Goal: Task Accomplishment & Management: Complete application form

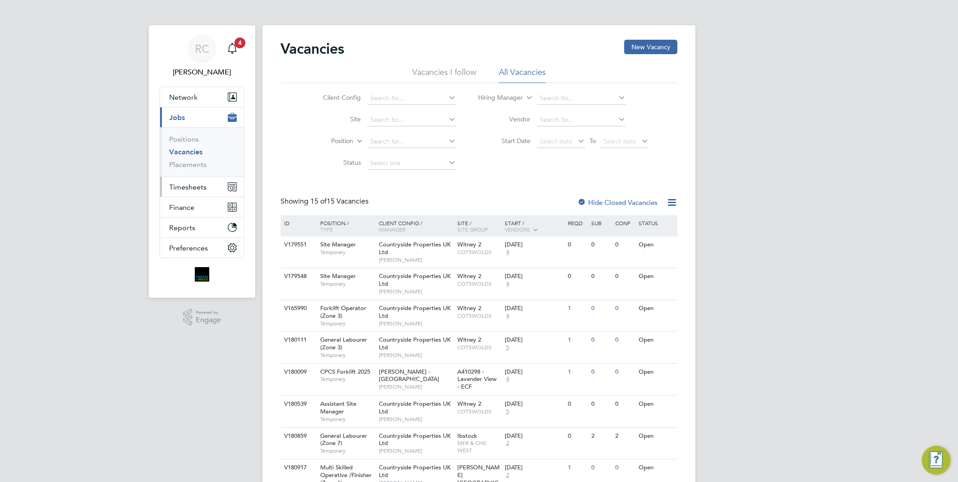
click at [201, 188] on span "Timesheets" at bounding box center [187, 187] width 37 height 9
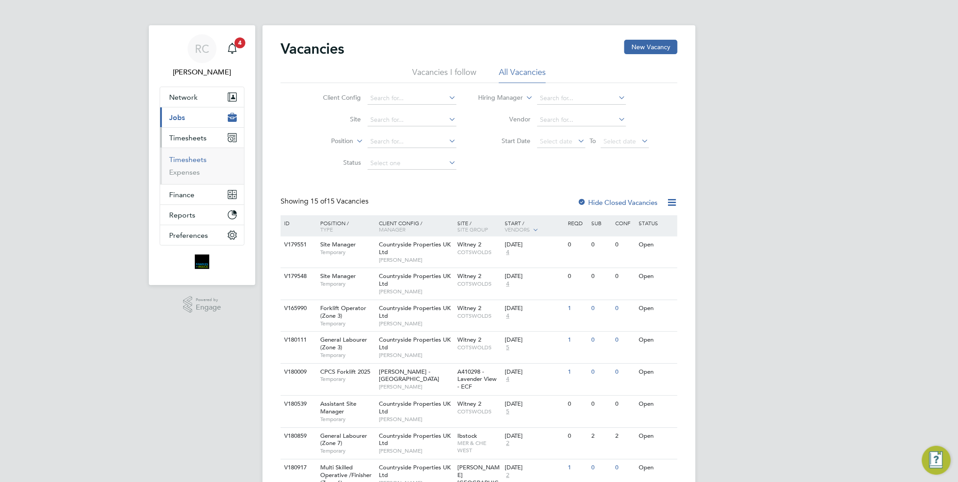
click at [187, 159] on link "Timesheets" at bounding box center [187, 159] width 37 height 9
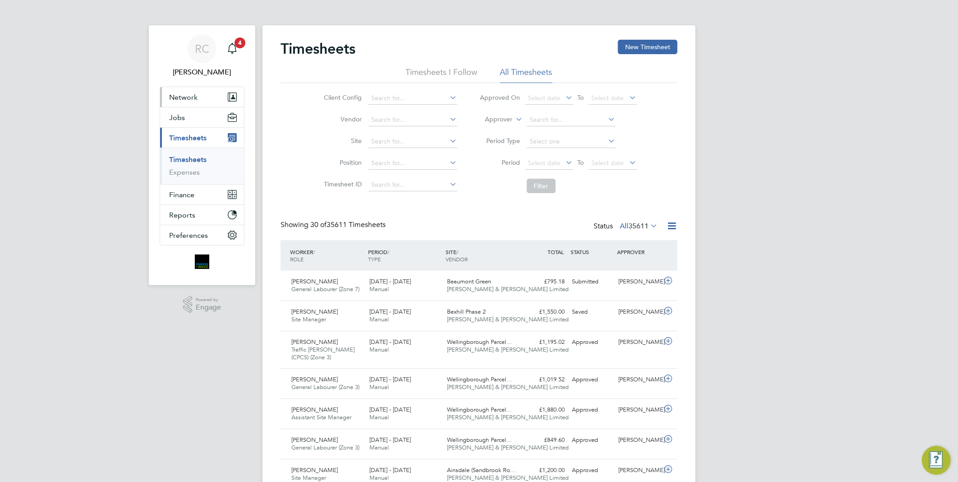
click at [187, 96] on span "Network" at bounding box center [183, 97] width 28 height 9
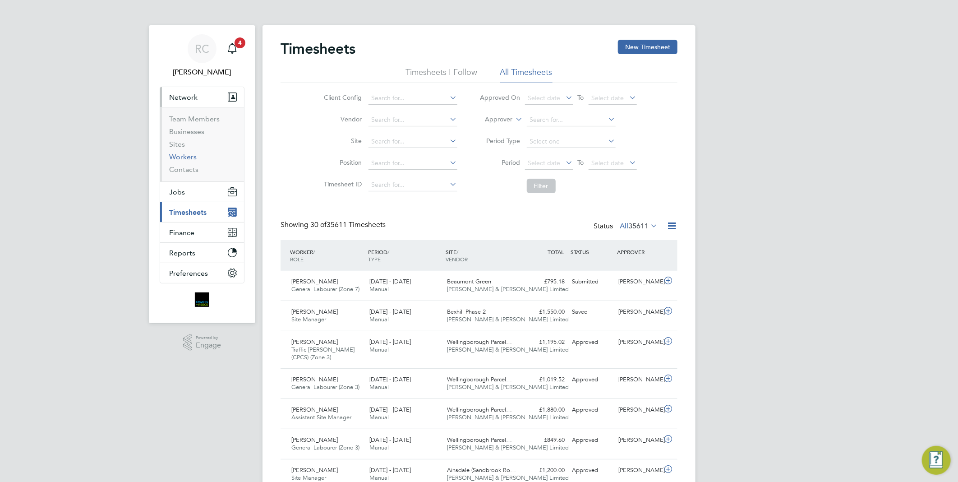
click at [181, 156] on link "Workers" at bounding box center [183, 156] width 28 height 9
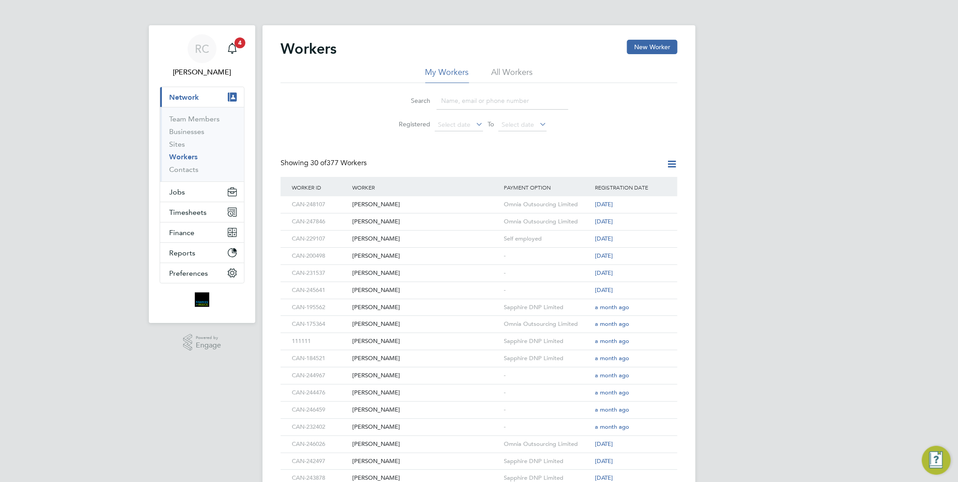
click at [486, 101] on input at bounding box center [503, 101] width 132 height 18
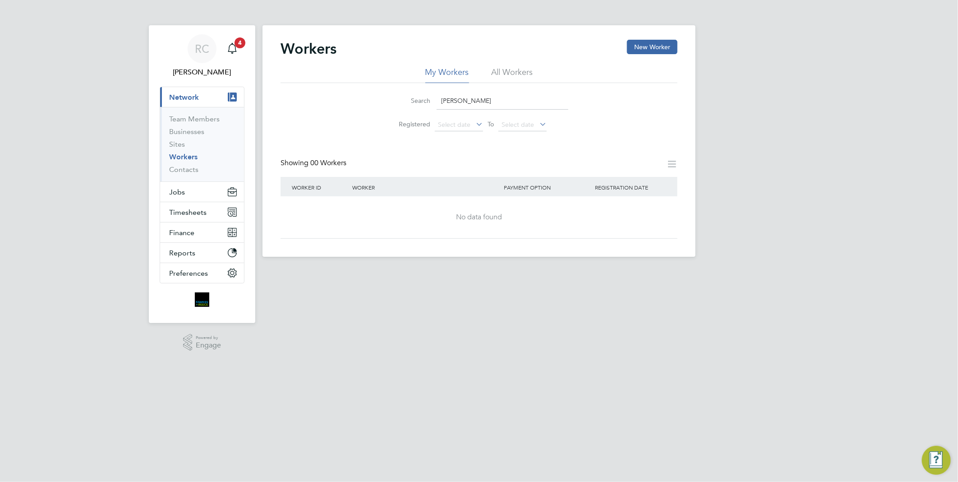
click at [506, 73] on li "All Workers" at bounding box center [512, 75] width 41 height 16
click at [483, 101] on input "isaac" at bounding box center [503, 101] width 132 height 18
type input "i"
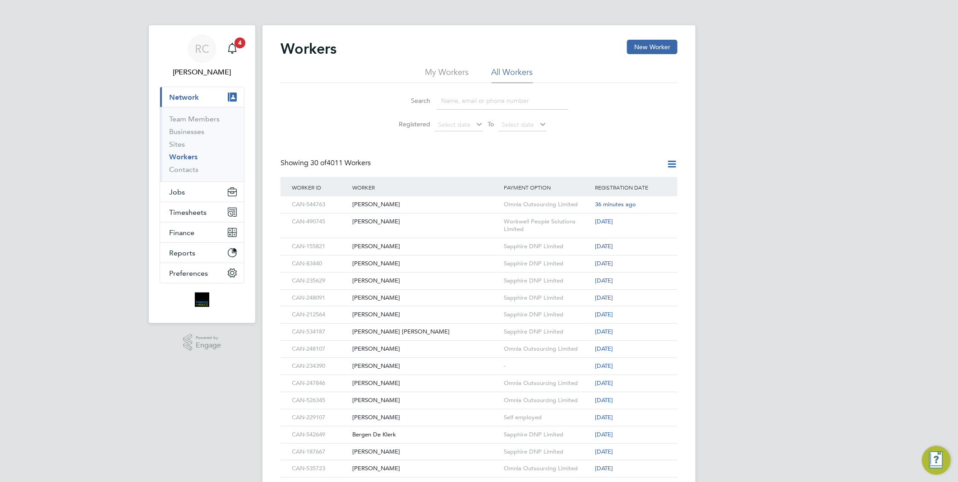
click at [190, 156] on link "Workers" at bounding box center [183, 156] width 28 height 9
click at [646, 42] on button "New Worker" at bounding box center [652, 47] width 51 height 14
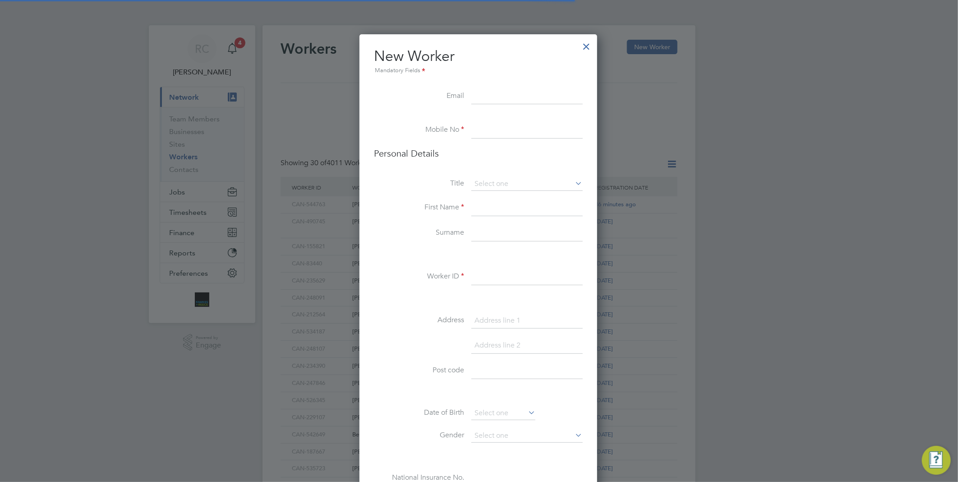
scroll to position [762, 239]
click at [512, 92] on input at bounding box center [526, 96] width 111 height 16
paste input "isaacannan46@yahoo.com"
type input "isaacannan46@yahoo.com"
click at [441, 120] on li at bounding box center [478, 117] width 209 height 9
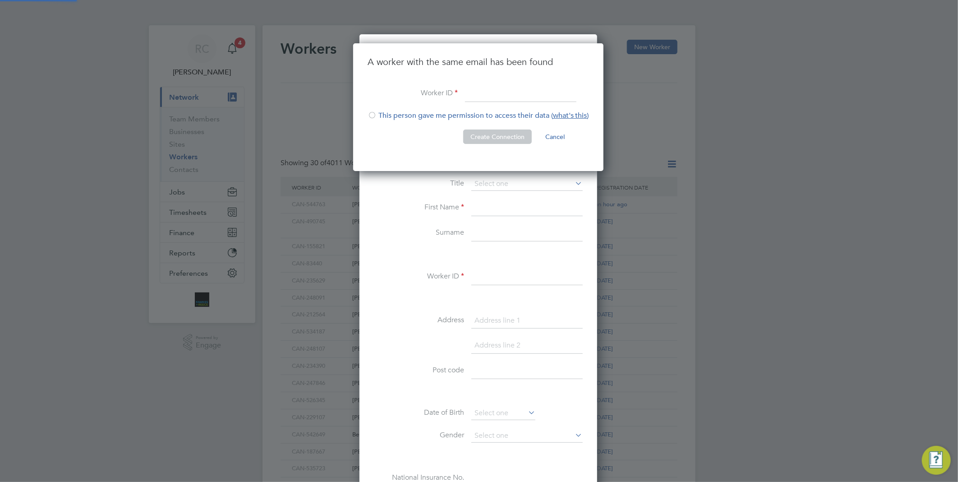
scroll to position [128, 252]
click at [341, 179] on div at bounding box center [479, 241] width 958 height 482
click at [552, 139] on button "Cancel" at bounding box center [555, 136] width 34 height 14
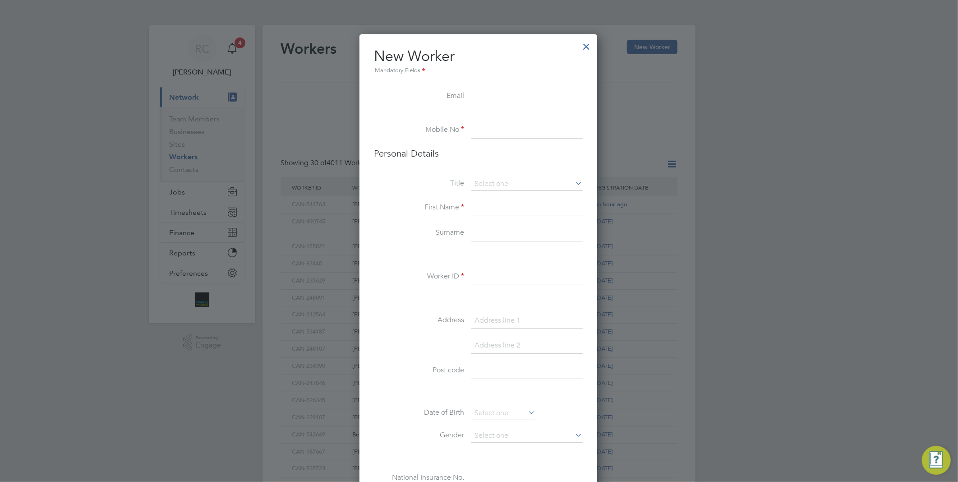
click at [589, 48] on div at bounding box center [587, 44] width 16 height 16
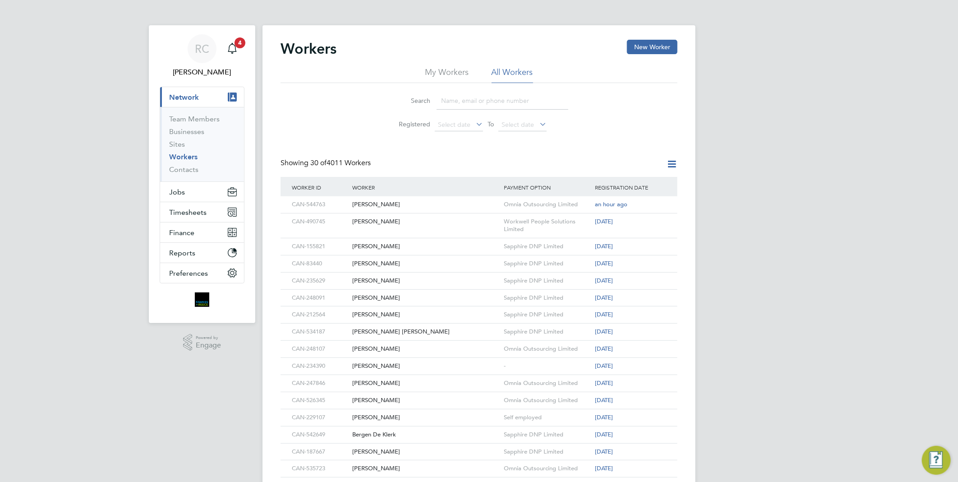
click at [475, 102] on input at bounding box center [503, 101] width 132 height 18
paste input "isaacannan46@yahoo.com"
type input "isaacannan46@yahoo.com"
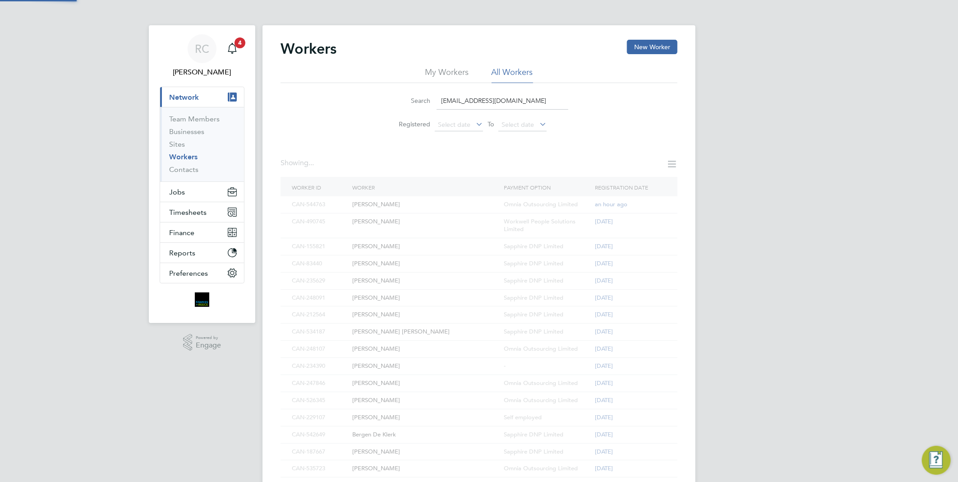
click at [394, 95] on div "Search isaacannan46@yahoo.com" at bounding box center [479, 101] width 179 height 18
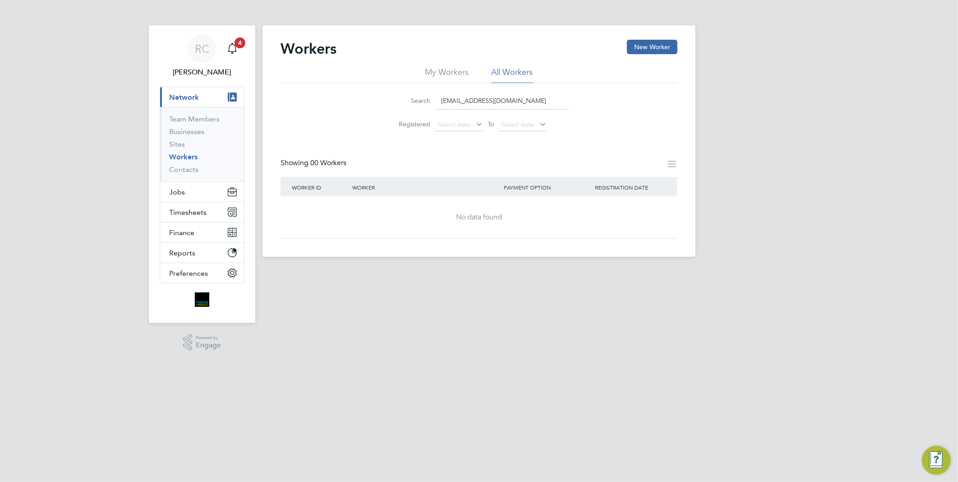
click at [524, 101] on input "isaacannan46@yahoo.com" at bounding box center [503, 101] width 132 height 18
drag, startPoint x: 516, startPoint y: 102, endPoint x: 334, endPoint y: 99, distance: 181.8
click at [320, 97] on div "Search isaacannan46@yahoo.com Registered Select date To Select date" at bounding box center [479, 109] width 397 height 53
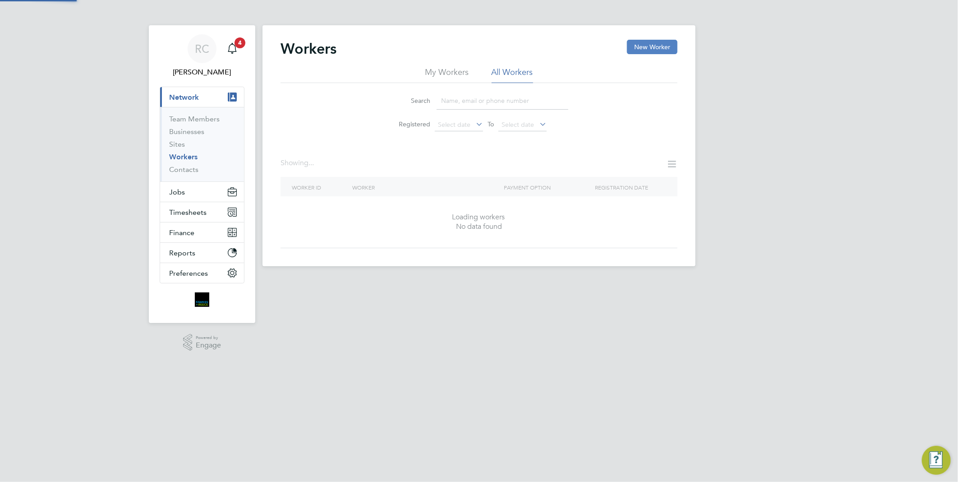
click at [647, 44] on button "New Worker" at bounding box center [652, 47] width 51 height 14
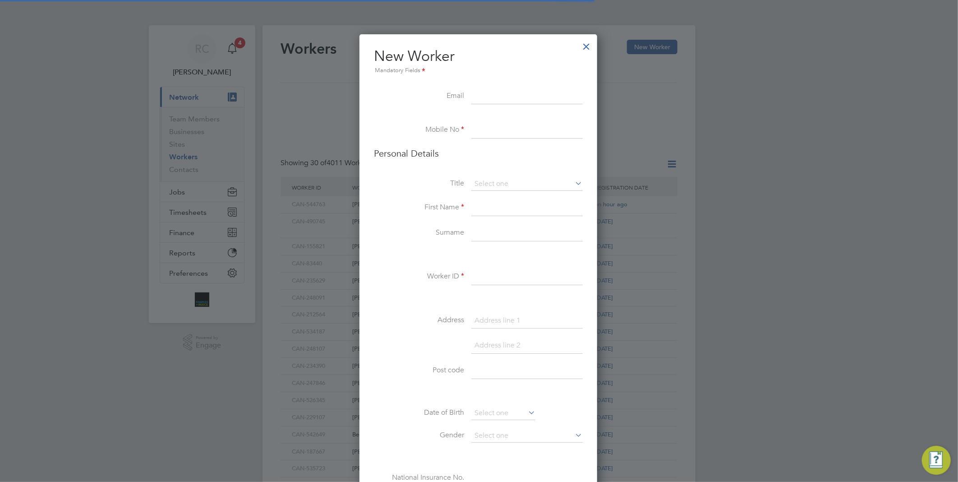
scroll to position [762, 239]
drag, startPoint x: 495, startPoint y: 129, endPoint x: 488, endPoint y: 131, distance: 7.0
click at [493, 129] on input at bounding box center [526, 130] width 111 height 16
click at [505, 129] on input at bounding box center [526, 130] width 111 height 16
paste input "07398569351"
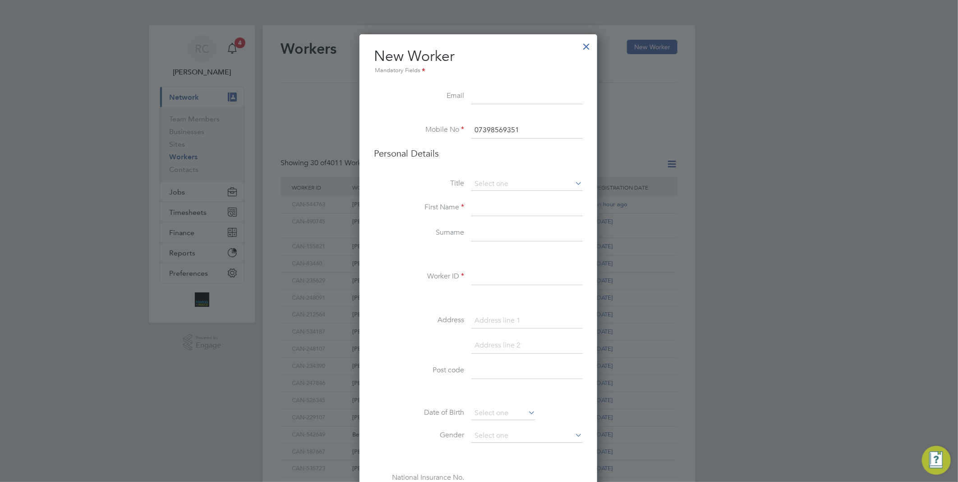
type input "07398569351"
click at [400, 115] on li at bounding box center [478, 117] width 209 height 9
click at [489, 181] on input at bounding box center [526, 184] width 111 height 14
click at [492, 201] on li "Mr" at bounding box center [527, 196] width 112 height 12
type input "Mr"
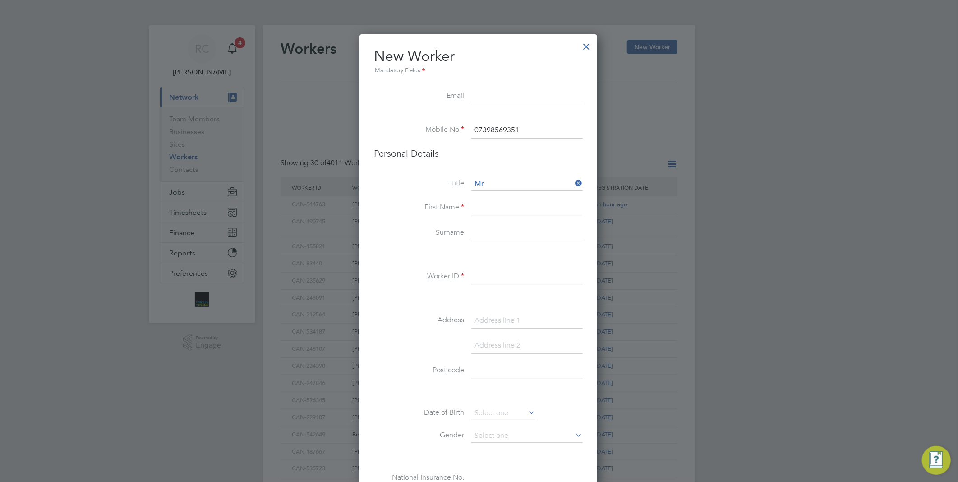
click at [491, 207] on input at bounding box center [526, 208] width 111 height 16
click at [494, 203] on input "Is" at bounding box center [526, 208] width 111 height 16
drag, startPoint x: 490, startPoint y: 207, endPoint x: 457, endPoint y: 205, distance: 32.5
click at [457, 205] on li "First Name Is" at bounding box center [478, 212] width 209 height 25
paste input "aac"
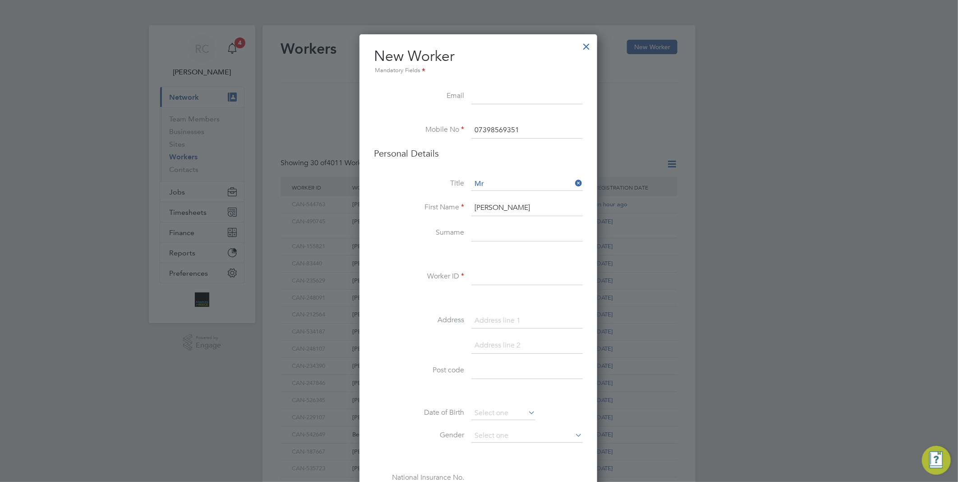
type input "Isaac"
click at [480, 235] on input at bounding box center [526, 233] width 111 height 16
click at [518, 231] on input at bounding box center [526, 233] width 111 height 16
paste input "Annan"
type input "Annan"
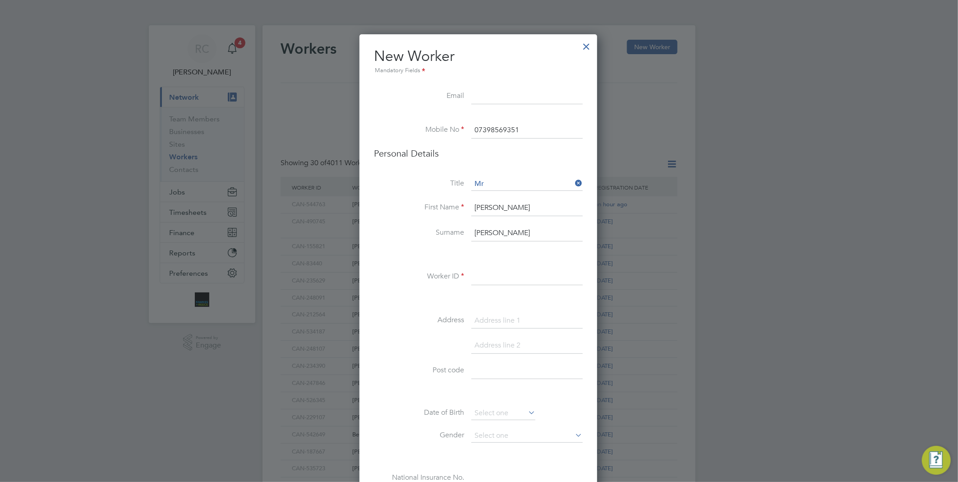
click at [384, 221] on div "New Worker Mandatory Fields Email Mobile No 07398569351 Personal Details Title …" at bounding box center [478, 415] width 238 height 762
click at [477, 281] on input at bounding box center [526, 277] width 111 height 16
click at [497, 277] on input at bounding box center [526, 277] width 111 height 16
paste input "CAN-241740"
type input "CAN-241740"
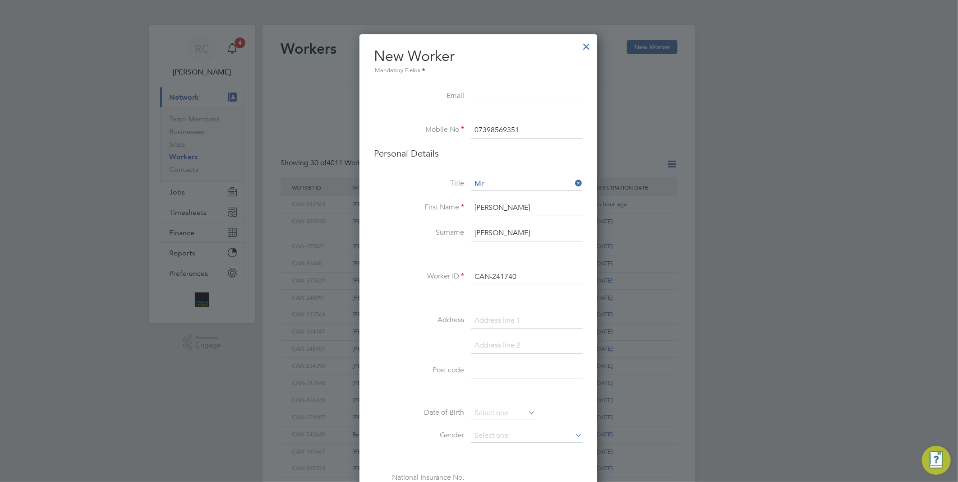
drag, startPoint x: 416, startPoint y: 258, endPoint x: 458, endPoint y: 304, distance: 62.9
click at [419, 258] on li at bounding box center [478, 254] width 209 height 9
click at [481, 317] on input at bounding box center [526, 321] width 111 height 16
click at [533, 316] on input at bounding box center [526, 321] width 111 height 16
paste input "122 Myrtle Bank"
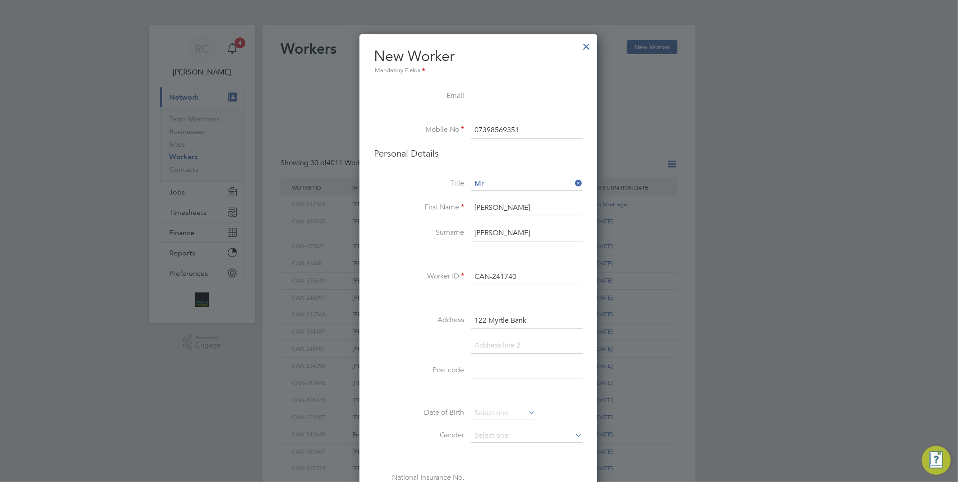
type input "122 Myrtle Bank"
click at [499, 372] on input at bounding box center [526, 371] width 111 height 16
paste input "MK12 6HG"
type input "MK12 6HG"
click at [414, 333] on li "Address 122 Myrtle Bank" at bounding box center [478, 325] width 209 height 25
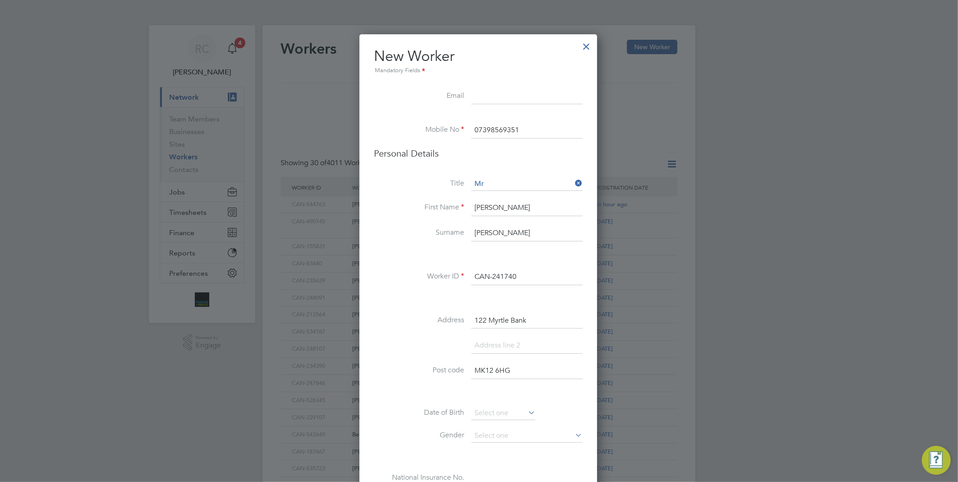
scroll to position [200, 0]
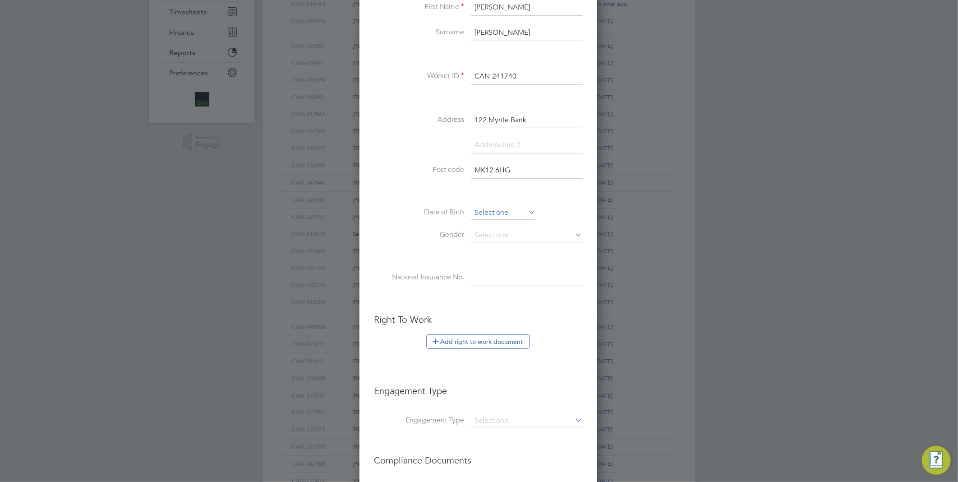
click at [520, 208] on input at bounding box center [503, 213] width 64 height 14
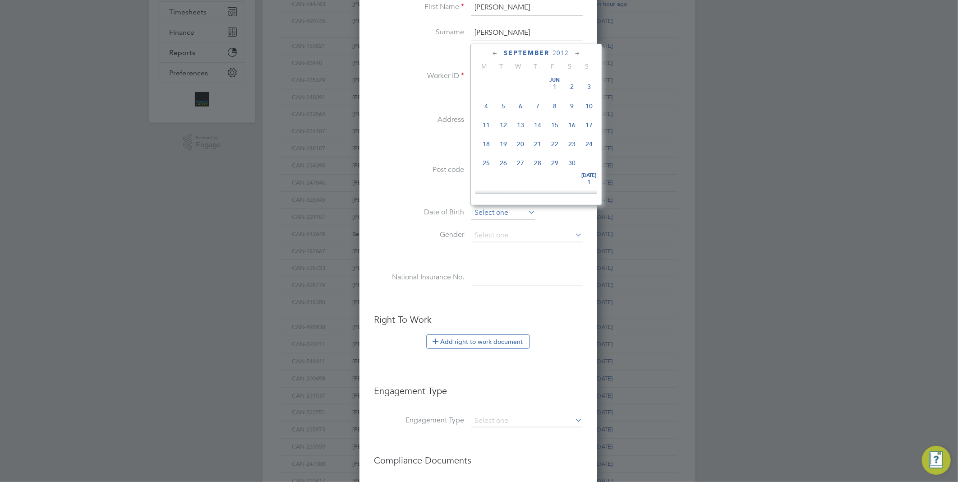
scroll to position [348, 0]
click at [529, 51] on span "September" at bounding box center [527, 53] width 46 height 8
click at [566, 52] on span "2025" at bounding box center [560, 53] width 16 height 8
click at [556, 123] on span "1974" at bounding box center [554, 122] width 17 height 17
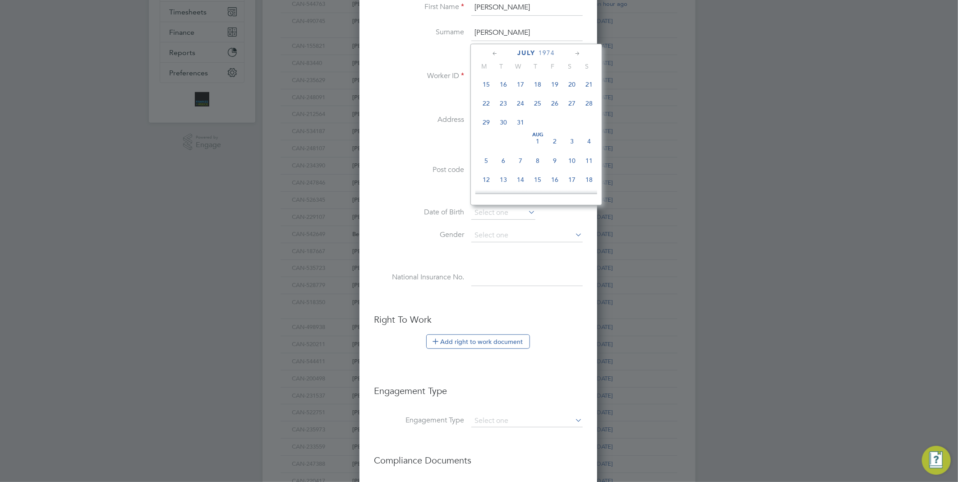
click at [577, 51] on icon at bounding box center [577, 54] width 9 height 10
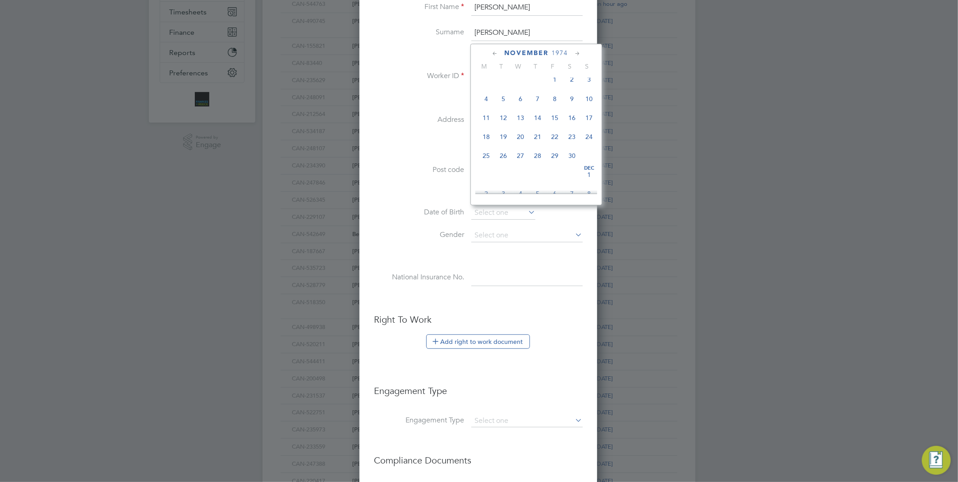
click at [486, 124] on span "11" at bounding box center [486, 117] width 17 height 17
type input "11 Nov 1974"
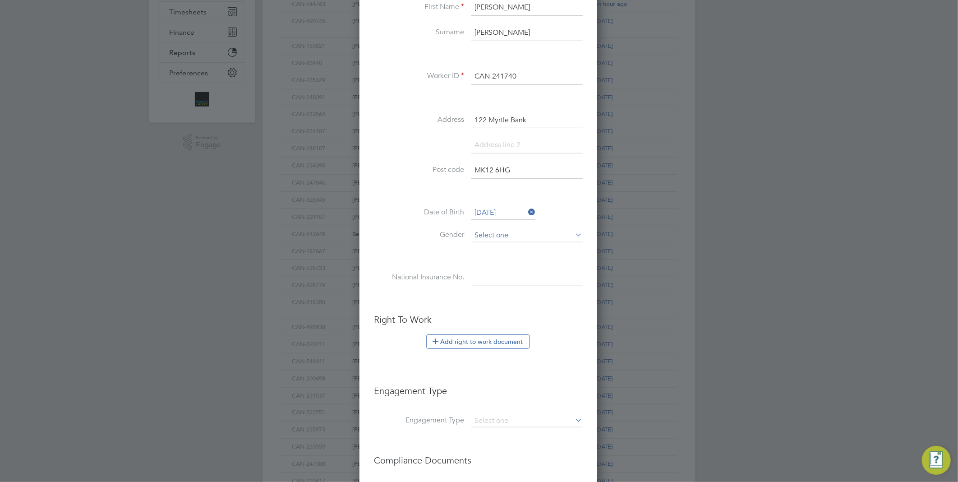
click at [494, 231] on input at bounding box center [526, 236] width 111 height 14
click at [495, 244] on li "Male" at bounding box center [527, 247] width 112 height 12
type input "Male"
click at [503, 274] on input at bounding box center [526, 278] width 111 height 16
paste input "SP591270C"
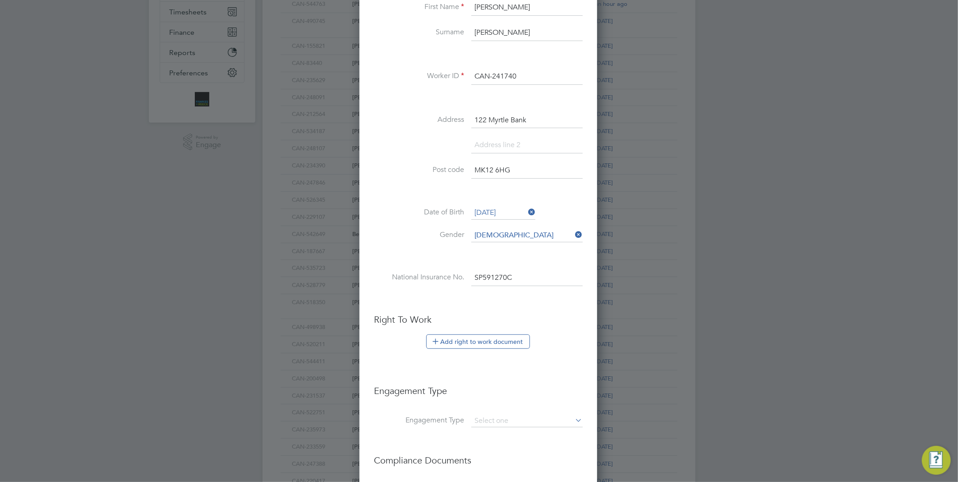
type input "SP 59 12 70 C"
click at [440, 251] on li at bounding box center [478, 255] width 209 height 9
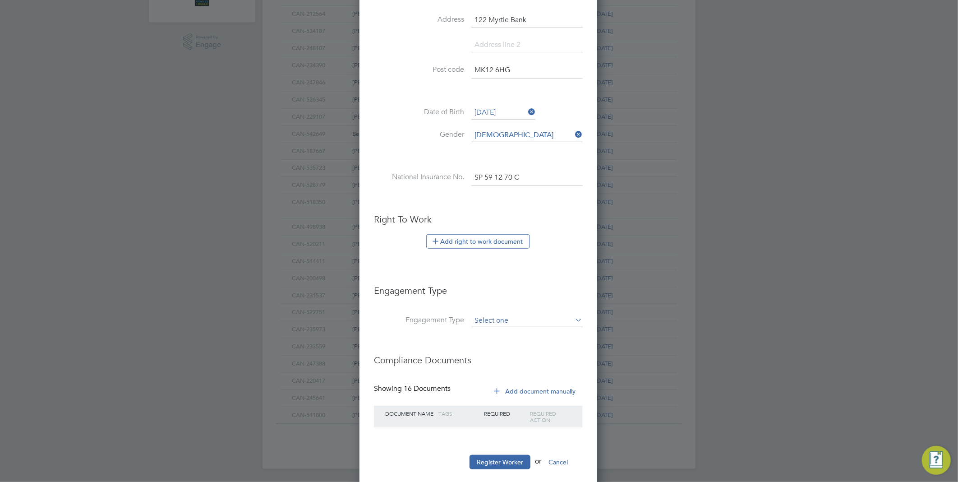
scroll to position [313, 0]
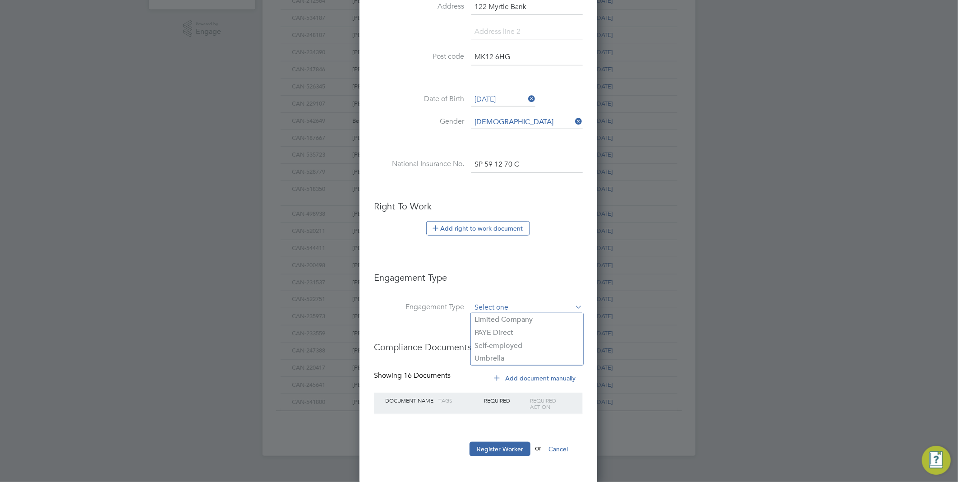
click at [505, 305] on input at bounding box center [526, 307] width 111 height 13
drag, startPoint x: 506, startPoint y: 354, endPoint x: 401, endPoint y: 315, distance: 111.7
click at [503, 354] on li "Umbrella" at bounding box center [527, 358] width 112 height 13
type input "Umbrella"
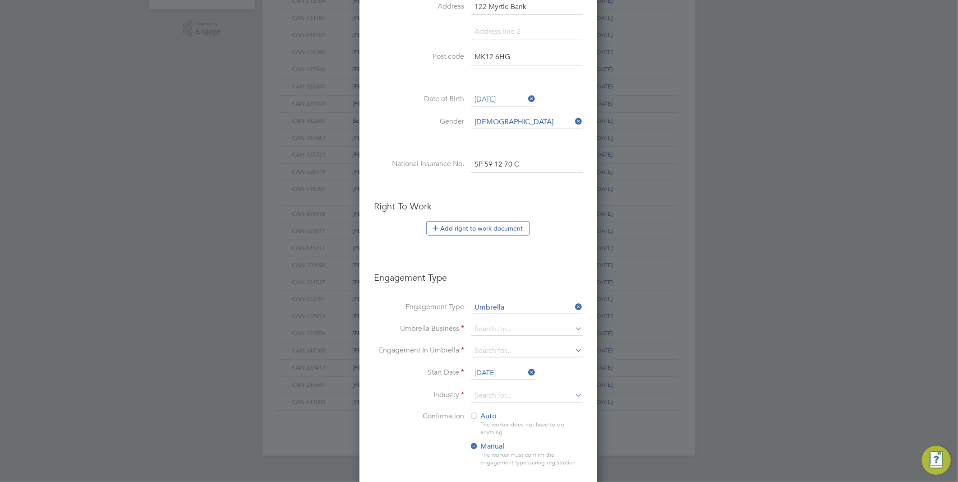
scroll to position [928, 239]
click at [402, 307] on label "Engagement Type" at bounding box center [419, 306] width 90 height 9
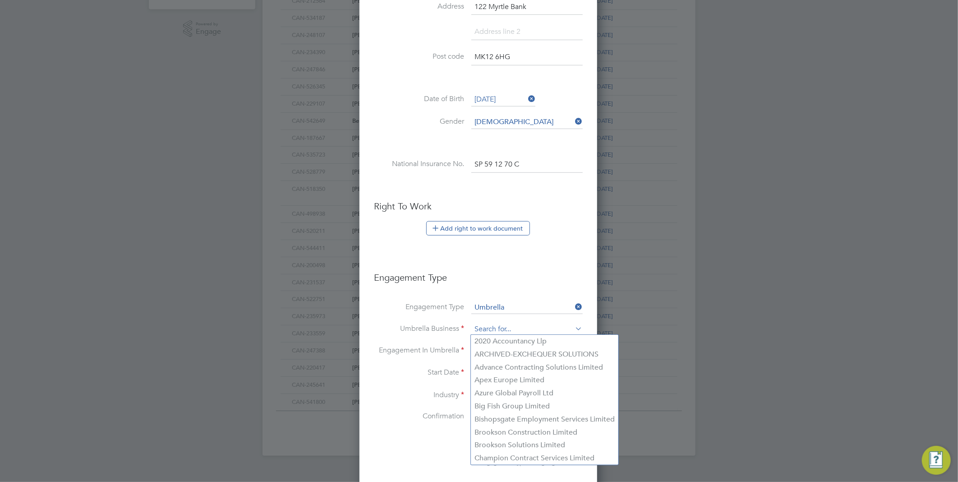
click at [526, 324] on input at bounding box center [526, 329] width 111 height 13
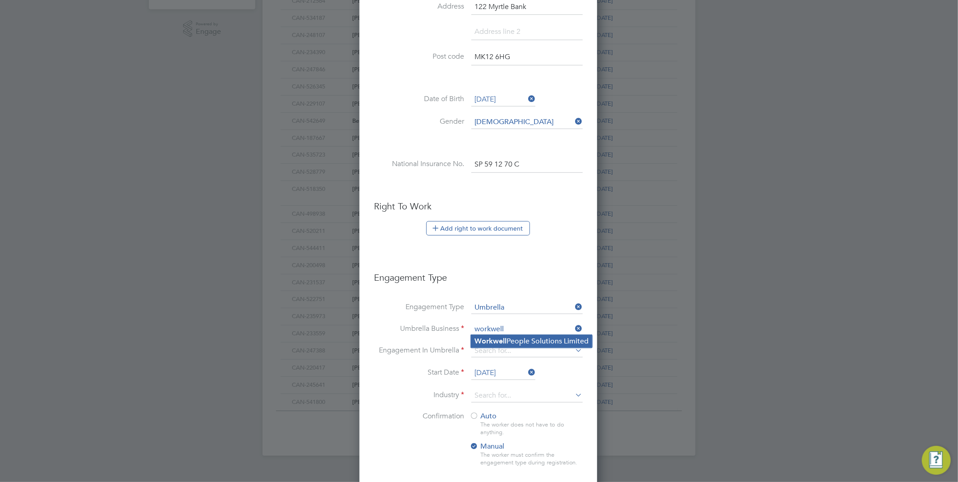
click at [512, 336] on li "Workwell People Solutions Limited" at bounding box center [531, 341] width 121 height 13
type input "Workwell People Solutions Limited"
click at [500, 350] on input at bounding box center [526, 351] width 111 height 13
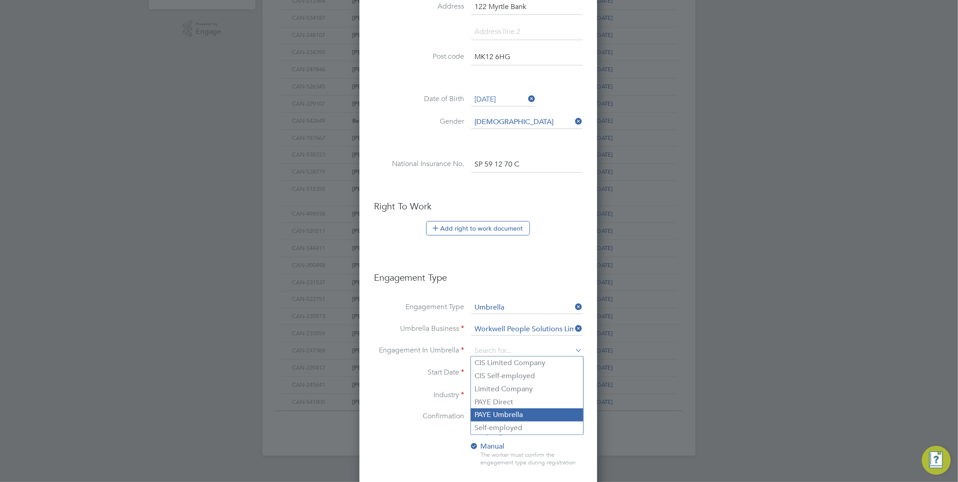
click at [516, 416] on li "PAYE Umbrella" at bounding box center [527, 414] width 112 height 13
type input "PAYE Umbrella"
click at [526, 369] on icon at bounding box center [526, 372] width 0 height 13
click at [517, 370] on input at bounding box center [503, 373] width 64 height 14
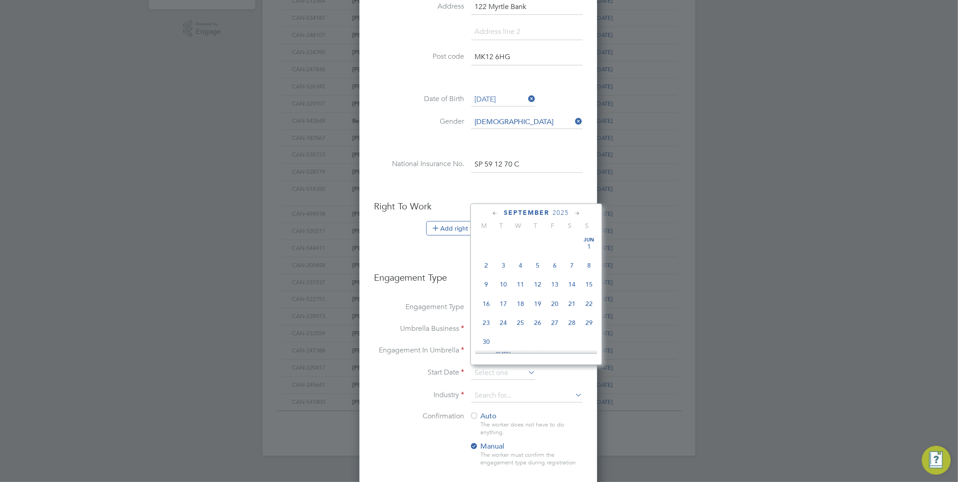
scroll to position [328, 0]
click at [517, 283] on span "24" at bounding box center [520, 279] width 17 height 17
type input "24 Sep 2025"
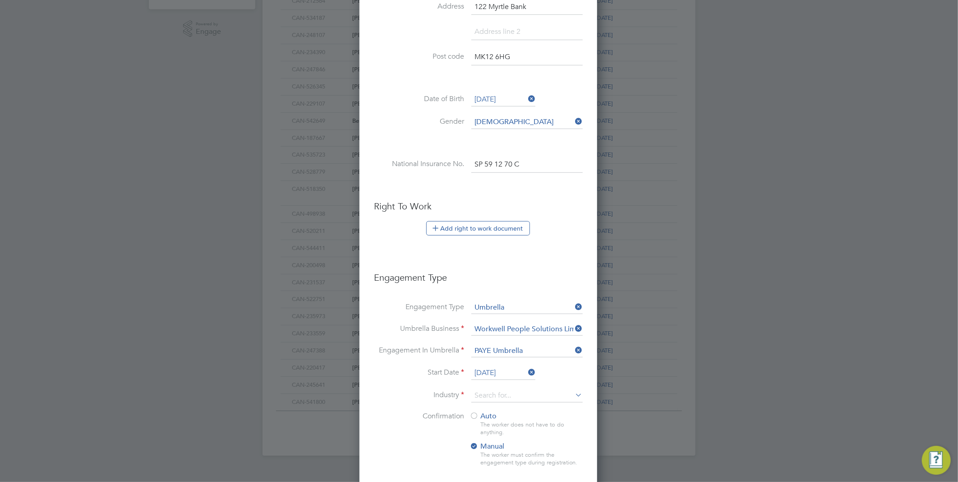
click at [420, 396] on label "Industry" at bounding box center [419, 394] width 90 height 9
click at [488, 394] on input at bounding box center [526, 396] width 111 height 14
click at [502, 463] on li "Construction" at bounding box center [527, 468] width 112 height 12
type input "Construction"
click at [418, 427] on li "Confirmation Auto The worker does not have to do anything. Manual The worker mu…" at bounding box center [478, 445] width 209 height 69
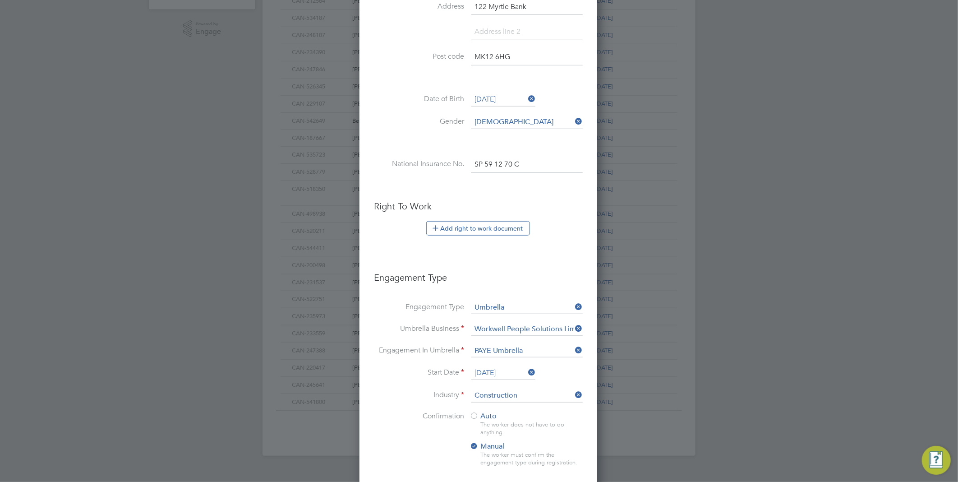
scroll to position [464, 0]
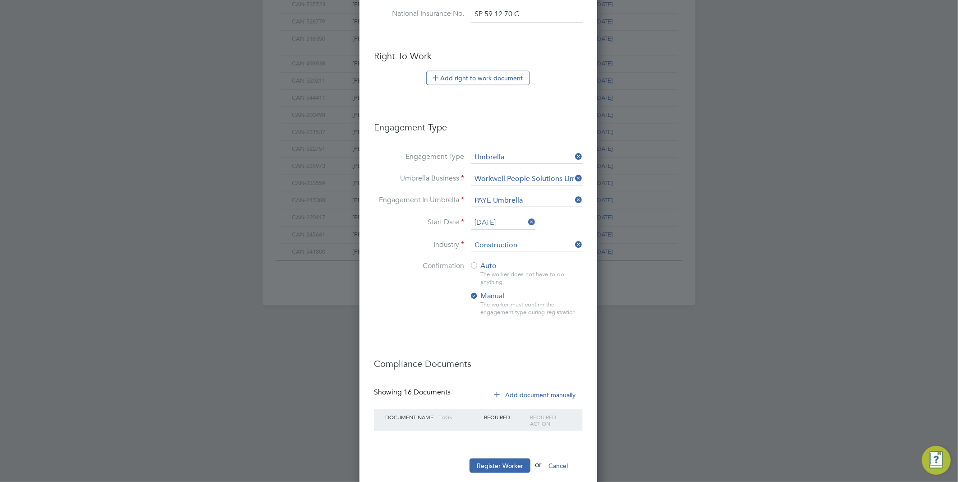
click at [486, 267] on span "Auto" at bounding box center [482, 265] width 27 height 9
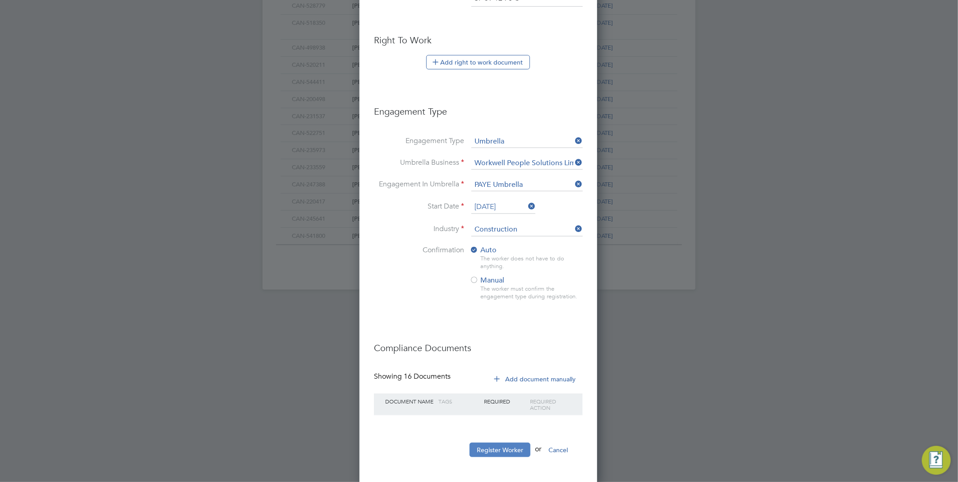
click at [502, 449] on button "Register Worker" at bounding box center [499, 449] width 61 height 14
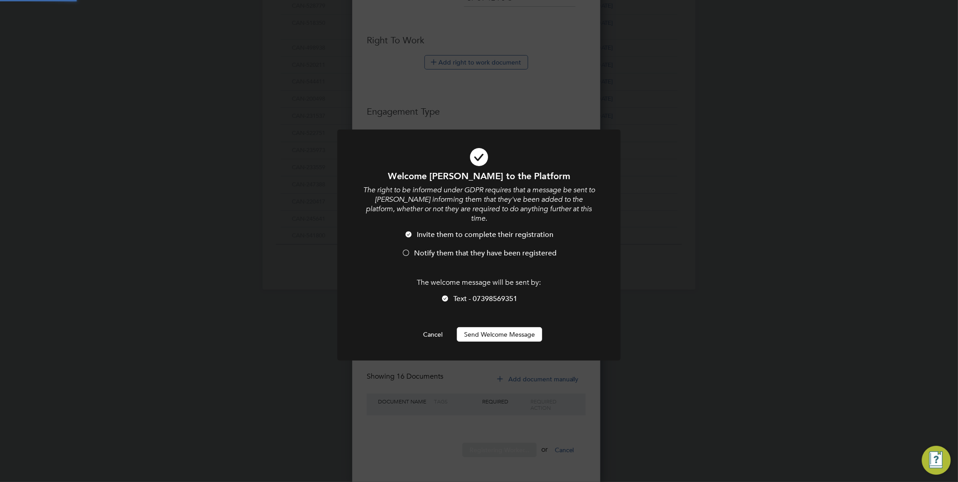
scroll to position [0, 0]
click at [444, 248] on span "Notify them that they have been registered" at bounding box center [485, 252] width 143 height 9
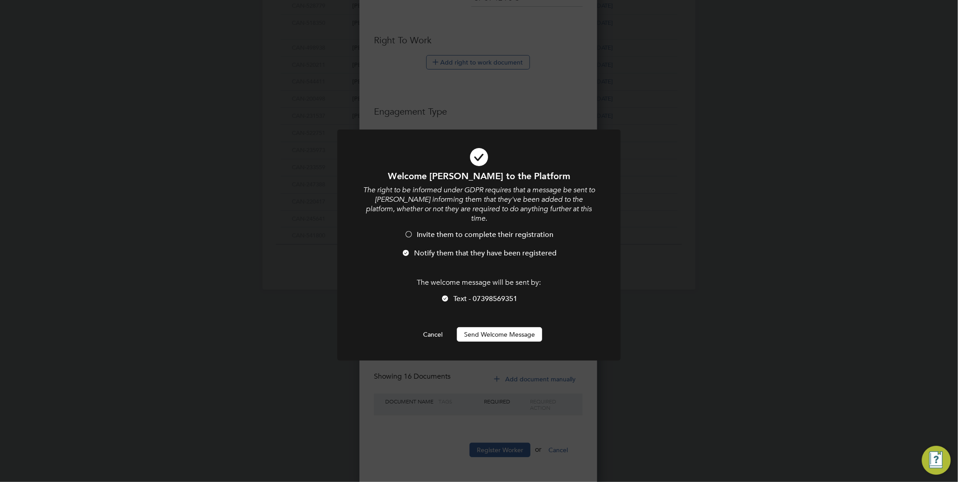
scroll to position [928, 239]
click at [488, 327] on button "Send Welcome Message" at bounding box center [499, 334] width 85 height 14
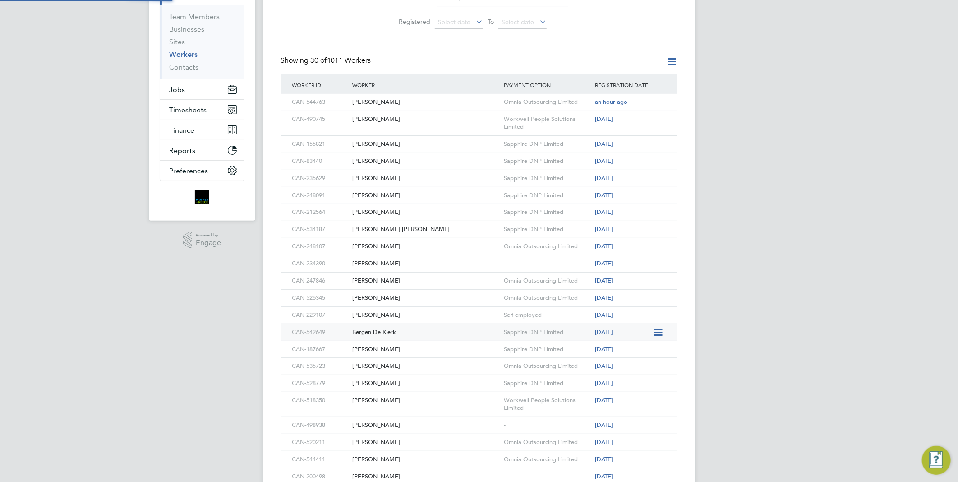
scroll to position [0, 0]
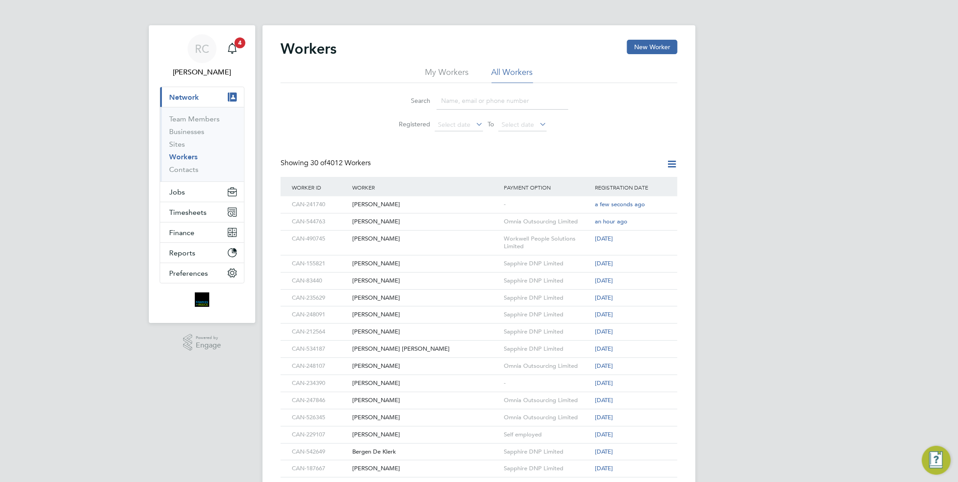
click at [454, 70] on li "My Workers" at bounding box center [447, 75] width 44 height 16
